Goal: Transaction & Acquisition: Subscribe to service/newsletter

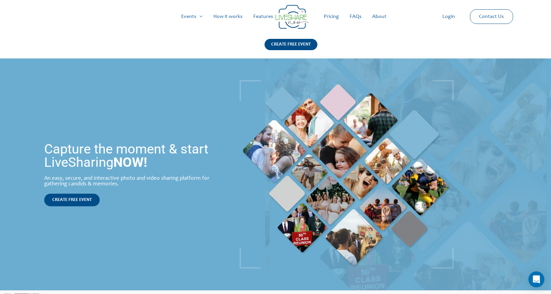
click at [325, 18] on link "Pricing" at bounding box center [331, 16] width 26 height 21
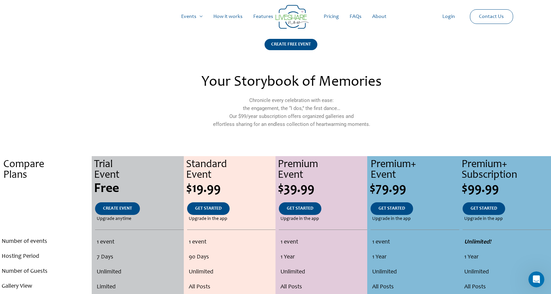
click at [220, 17] on link "How it works" at bounding box center [228, 16] width 40 height 21
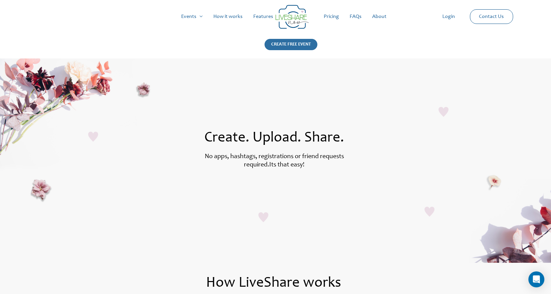
click at [297, 46] on div "CREATE FREE EVENT" at bounding box center [290, 44] width 53 height 11
